Goal: Information Seeking & Learning: Learn about a topic

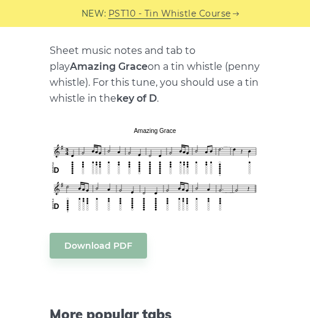
scroll to position [172, 0]
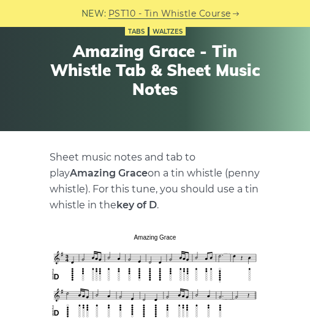
scroll to position [270, 0]
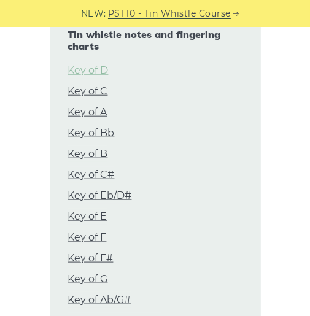
click at [105, 71] on link "Key of D" at bounding box center [88, 71] width 40 height 16
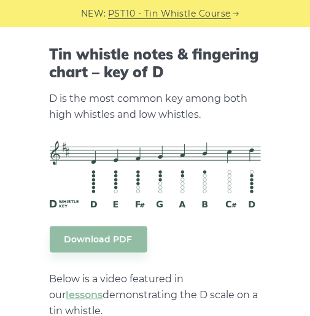
scroll to position [2263, 0]
